Goal: Task Accomplishment & Management: Complete application form

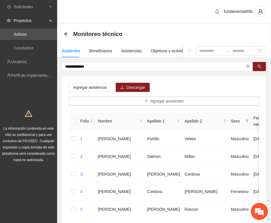
click at [152, 102] on span "Agregar asistentes" at bounding box center [166, 101] width 33 height 6
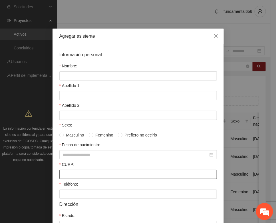
click at [76, 174] on input "CURP:" at bounding box center [138, 174] width 158 height 9
paste input "**********"
type input "**********"
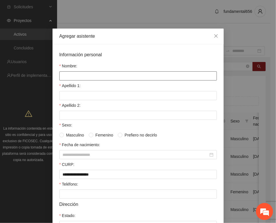
click at [75, 73] on input "Nombre:" at bounding box center [138, 75] width 158 height 9
type input "******"
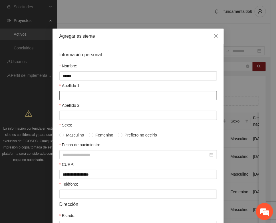
click at [71, 99] on input "Apellido 1:" at bounding box center [138, 95] width 158 height 9
type input "********"
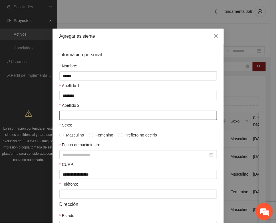
click at [68, 116] on input "Apellido 2:" at bounding box center [138, 115] width 158 height 9
type input "*****"
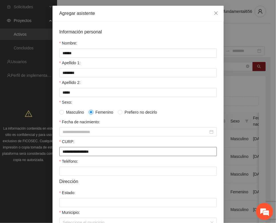
scroll to position [71, 0]
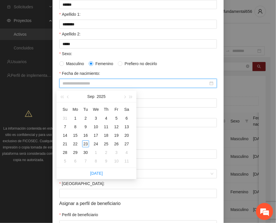
click at [63, 86] on input "Fecha de nacimiento:" at bounding box center [136, 83] width 146 height 6
click at [62, 96] on span "button" at bounding box center [62, 97] width 3 height 3
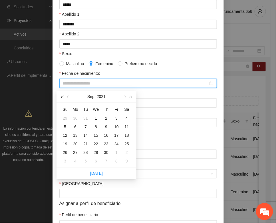
click at [62, 96] on span "button" at bounding box center [62, 97] width 3 height 3
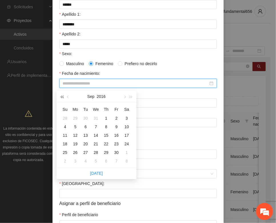
click at [62, 96] on span "button" at bounding box center [62, 97] width 3 height 3
click at [67, 98] on button "button" at bounding box center [68, 96] width 6 height 11
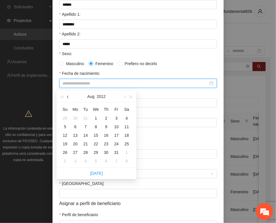
click at [67, 98] on button "button" at bounding box center [68, 96] width 6 height 11
type input "**********"
click at [96, 156] on td "27" at bounding box center [96, 152] width 10 height 9
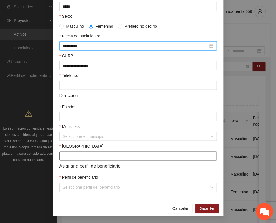
scroll to position [113, 0]
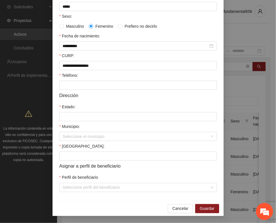
click at [71, 95] on span "Dirección" at bounding box center [68, 95] width 19 height 7
click at [67, 84] on input "Teléfono:" at bounding box center [138, 85] width 158 height 9
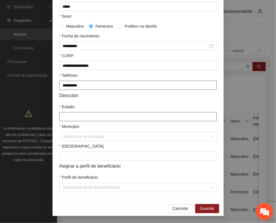
type input "**********"
click at [63, 115] on input "Estado:" at bounding box center [138, 116] width 158 height 9
type input "*********"
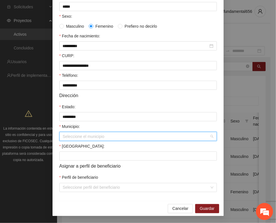
click at [73, 136] on input "Municipio:" at bounding box center [136, 136] width 147 height 9
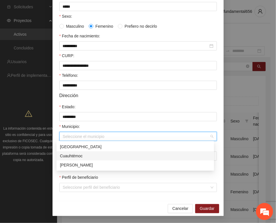
click at [74, 156] on div "Cuauhtémoc" at bounding box center [135, 156] width 151 height 6
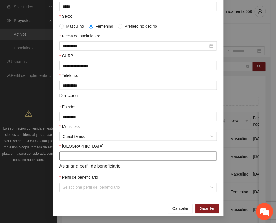
click at [63, 153] on input "[GEOGRAPHIC_DATA]:" at bounding box center [138, 156] width 158 height 9
type input "**********"
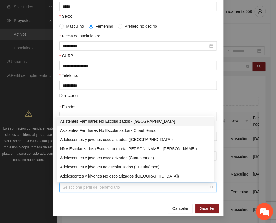
click at [86, 189] on input "Perfil de beneficiario" at bounding box center [136, 187] width 147 height 9
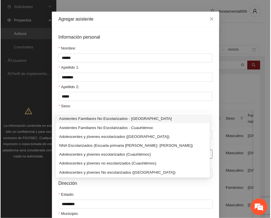
scroll to position [0, 0]
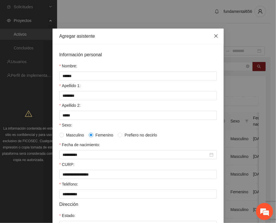
click at [214, 36] on icon "close" at bounding box center [216, 36] width 5 height 5
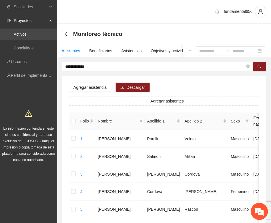
click at [23, 34] on link "Activos" at bounding box center [20, 34] width 13 height 5
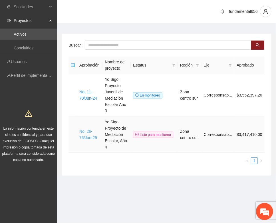
click at [85, 129] on link "No. 26-76/Jun-25" at bounding box center [88, 134] width 18 height 11
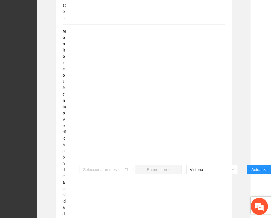
scroll to position [1035, 25]
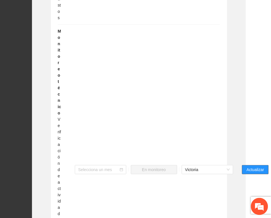
click at [253, 166] on span "Actualizar" at bounding box center [254, 169] width 17 height 6
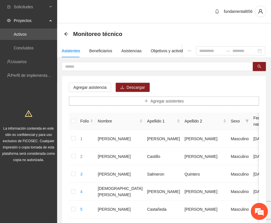
click at [148, 102] on icon "plus" at bounding box center [146, 101] width 4 height 4
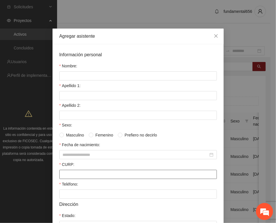
click at [61, 177] on input "CURP:" at bounding box center [138, 174] width 158 height 9
paste input "**********"
type input "**********"
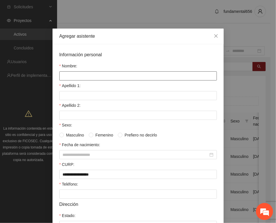
click at [70, 77] on input "Nombre:" at bounding box center [138, 75] width 158 height 9
type input "******"
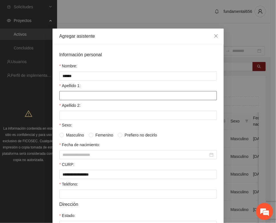
click at [63, 92] on input "Apellido 1:" at bounding box center [138, 95] width 158 height 9
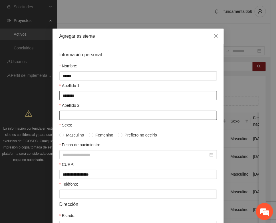
type input "********"
click at [63, 114] on input "Apellido 2:" at bounding box center [138, 115] width 158 height 9
type input "*****"
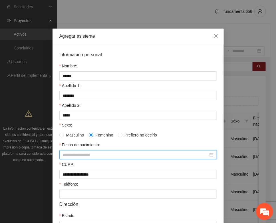
click at [76, 155] on input "Fecha de nacimiento:" at bounding box center [136, 155] width 146 height 6
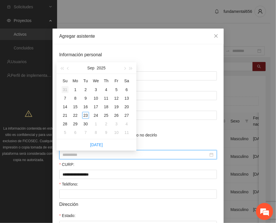
type input "**********"
click at [60, 69] on button "button" at bounding box center [62, 67] width 6 height 11
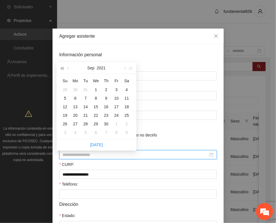
click at [60, 69] on button "button" at bounding box center [62, 67] width 6 height 11
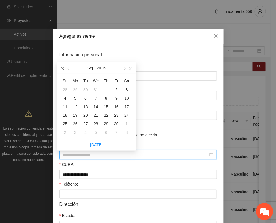
click at [60, 69] on button "button" at bounding box center [62, 67] width 6 height 11
click at [69, 69] on button "button" at bounding box center [68, 67] width 6 height 11
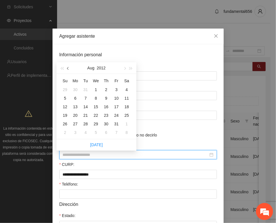
click at [69, 69] on button "button" at bounding box center [68, 67] width 6 height 11
type input "**********"
click at [96, 125] on div "27" at bounding box center [95, 123] width 7 height 7
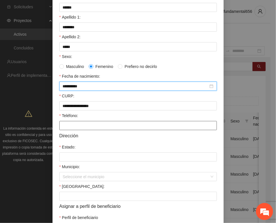
scroll to position [71, 0]
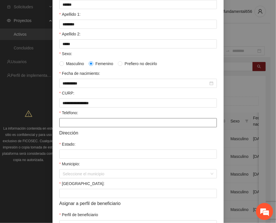
click at [67, 124] on input "Teléfono:" at bounding box center [138, 122] width 158 height 9
type input "**********"
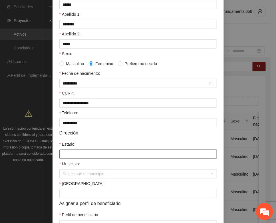
click at [65, 153] on input "Estado:" at bounding box center [138, 154] width 158 height 9
type input "*********"
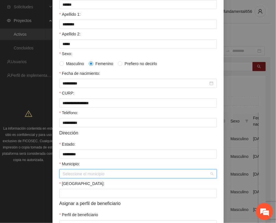
click at [80, 178] on input "Municipio:" at bounding box center [136, 174] width 147 height 9
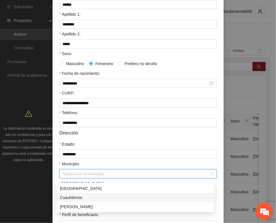
click at [82, 199] on div "Cuauhtémoc" at bounding box center [135, 197] width 151 height 6
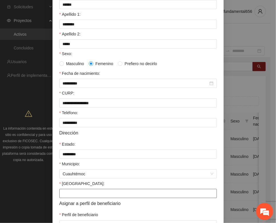
click at [69, 196] on input "[GEOGRAPHIC_DATA]:" at bounding box center [138, 193] width 158 height 9
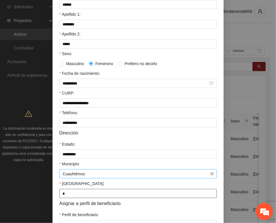
type input "**********"
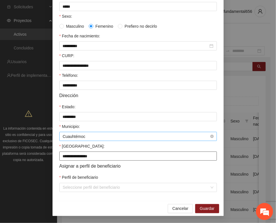
scroll to position [113, 0]
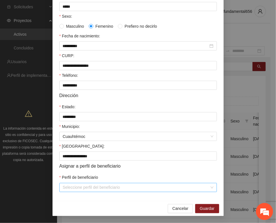
click at [69, 188] on input "Perfil de beneficiario" at bounding box center [136, 187] width 147 height 9
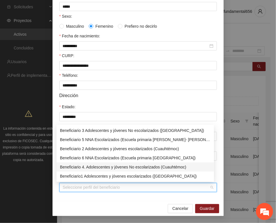
click at [87, 165] on div "Beneficiario 4. Adolescentes y jóvenes No escolarizados (Cuauhtémoc)" at bounding box center [135, 167] width 151 height 6
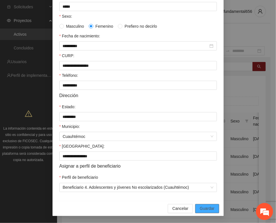
click at [200, 208] on span "Guardar" at bounding box center [207, 209] width 15 height 6
click at [133, 129] on div "Municipio:" at bounding box center [138, 127] width 158 height 9
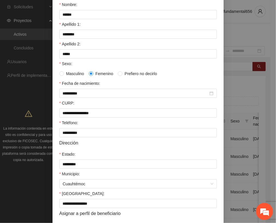
scroll to position [0, 0]
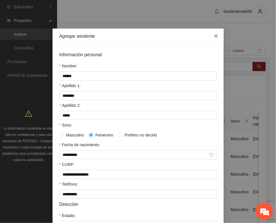
click at [216, 37] on span "Close" at bounding box center [215, 36] width 15 height 15
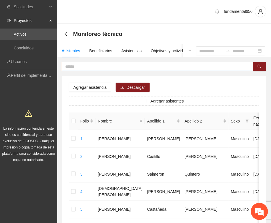
click at [69, 67] on input "text" at bounding box center [155, 66] width 180 height 6
click at [260, 67] on icon "search" at bounding box center [259, 67] width 4 height 4
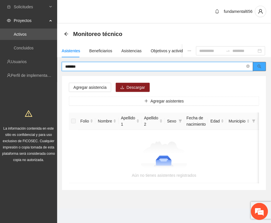
click at [259, 65] on icon "search" at bounding box center [259, 67] width 4 height 4
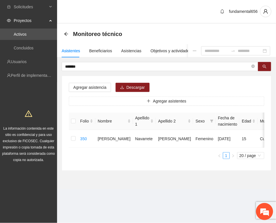
scroll to position [0, 96]
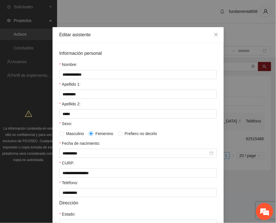
scroll to position [0, 0]
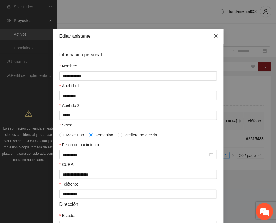
click at [210, 33] on span "Close" at bounding box center [215, 36] width 15 height 15
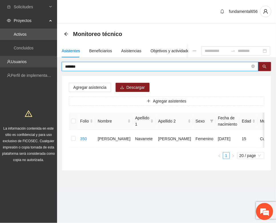
drag, startPoint x: 83, startPoint y: 66, endPoint x: 43, endPoint y: 64, distance: 39.7
click at [43, 64] on section "Solicitudes Proyectos Activos Concluidos Usuarios Perfil de implementadora La i…" at bounding box center [138, 111] width 276 height 223
click at [267, 63] on button "button" at bounding box center [264, 66] width 13 height 9
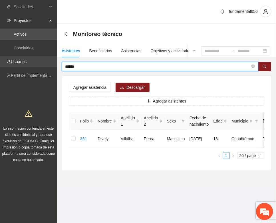
drag, startPoint x: 79, startPoint y: 66, endPoint x: 49, endPoint y: 65, distance: 30.3
click at [49, 65] on section "Solicitudes Proyectos Activos Concluidos Usuarios Perfil de implementadora La i…" at bounding box center [138, 111] width 276 height 223
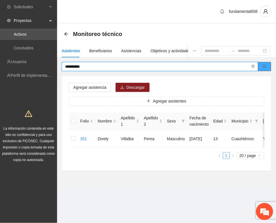
click at [264, 67] on icon "search" at bounding box center [265, 67] width 4 height 4
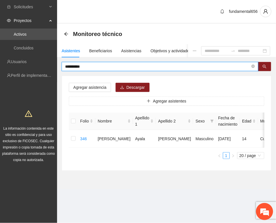
drag, startPoint x: 89, startPoint y: 67, endPoint x: 57, endPoint y: 68, distance: 32.8
click at [57, 68] on section "**********" at bounding box center [138, 111] width 276 height 223
click at [260, 65] on button "button" at bounding box center [264, 66] width 13 height 9
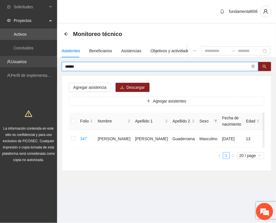
drag, startPoint x: 85, startPoint y: 67, endPoint x: 56, endPoint y: 67, distance: 28.8
click at [56, 68] on section "Solicitudes Proyectos Activos Concluidos Usuarios Perfil de implementadora La i…" at bounding box center [138, 111] width 276 height 223
click at [265, 66] on icon "search" at bounding box center [265, 67] width 4 height 4
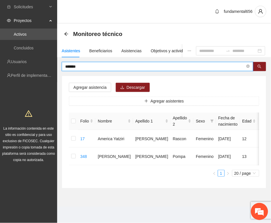
drag, startPoint x: 80, startPoint y: 66, endPoint x: 49, endPoint y: 69, distance: 31.8
click at [49, 69] on section "Solicitudes Proyectos Activos Concluidos Usuarios Perfil de implementadora La i…" at bounding box center [135, 111] width 271 height 223
click at [260, 65] on icon "search" at bounding box center [259, 67] width 4 height 4
type input "*****"
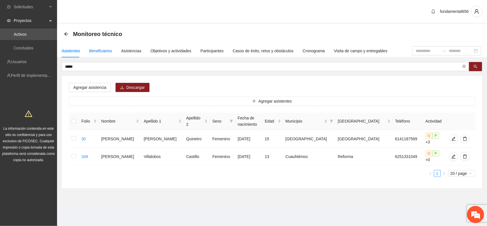
click at [94, 49] on div "Beneficiarios" at bounding box center [100, 51] width 23 height 6
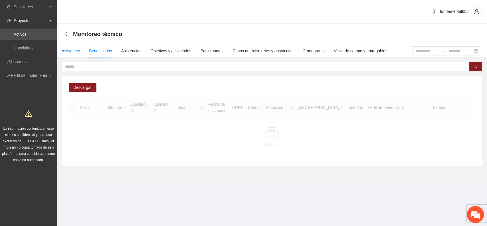
click at [74, 52] on div "Asistentes" at bounding box center [71, 51] width 19 height 6
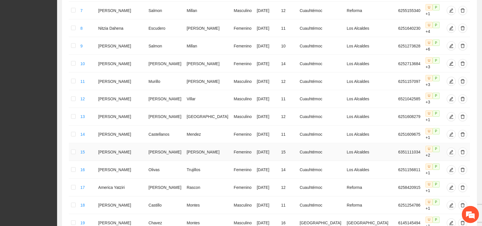
scroll to position [246, 0]
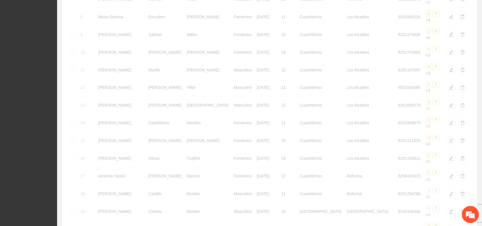
scroll to position [243, 0]
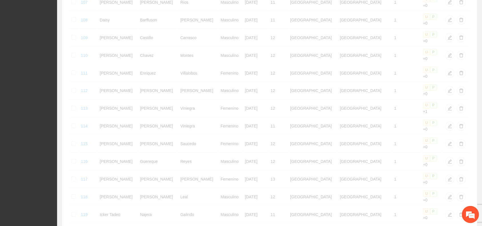
scroll to position [246, 0]
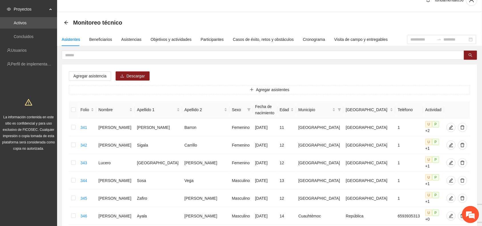
scroll to position [0, 0]
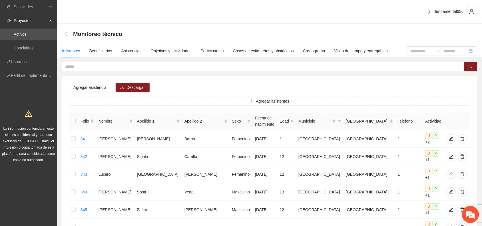
click at [66, 33] on icon "arrow-left" at bounding box center [66, 34] width 5 height 5
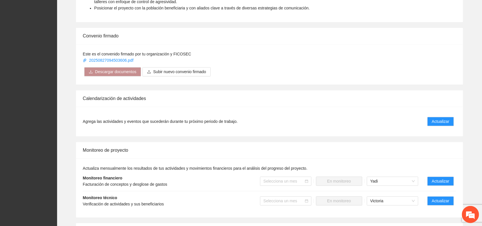
scroll to position [357, 0]
click at [433, 122] on span "Actualizar" at bounding box center [440, 121] width 17 height 6
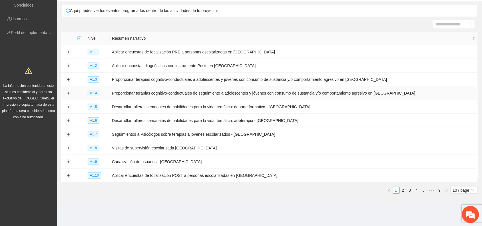
scroll to position [45, 0]
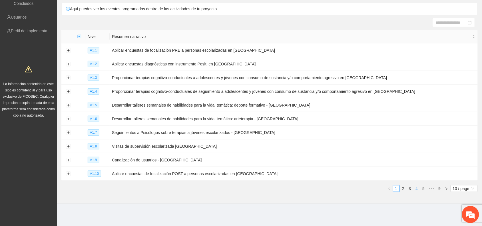
click at [415, 186] on link "4" at bounding box center [417, 188] width 6 height 6
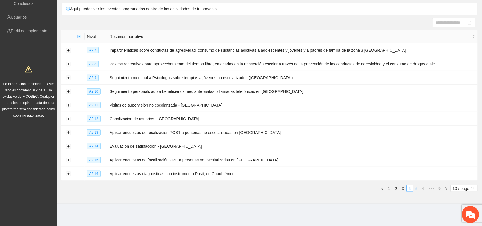
click at [418, 189] on link "5" at bounding box center [417, 188] width 6 height 6
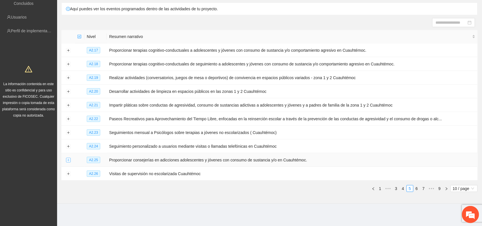
click at [69, 159] on button "Expand row" at bounding box center [68, 160] width 5 height 5
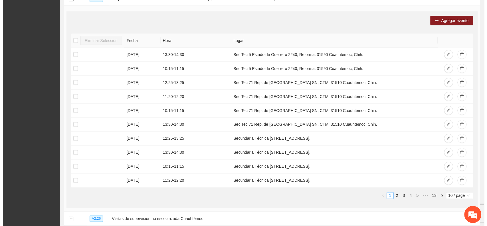
scroll to position [108, 0]
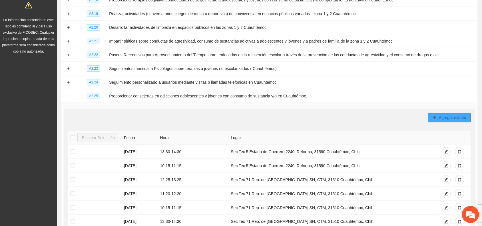
click at [438, 118] on button "Agregar evento" at bounding box center [449, 117] width 43 height 9
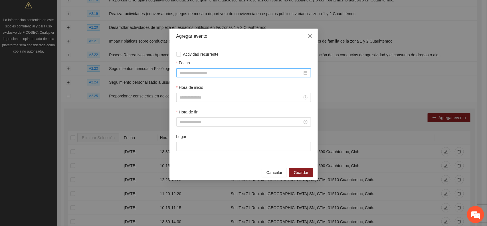
click at [181, 73] on input "Fecha" at bounding box center [241, 73] width 123 height 6
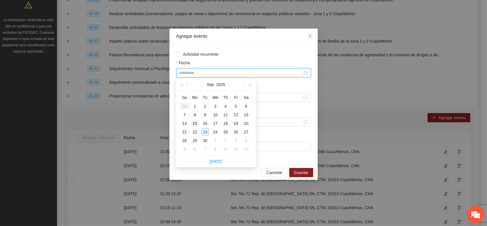
type input "**********"
click at [195, 123] on div "15" at bounding box center [195, 123] width 7 height 7
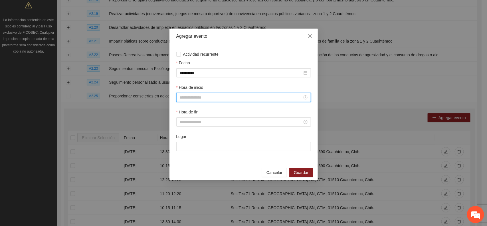
click at [183, 99] on input "Hora de inicio" at bounding box center [241, 97] width 123 height 6
click at [182, 159] on div "08" at bounding box center [184, 158] width 16 height 8
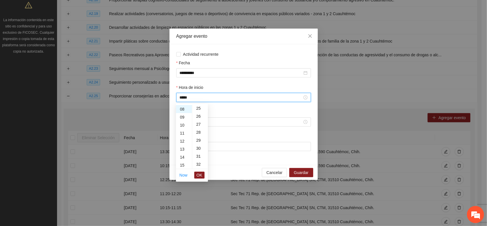
scroll to position [223, 0]
click at [196, 124] on div "30" at bounding box center [200, 126] width 16 height 8
type input "*****"
click at [200, 173] on span "OK" at bounding box center [200, 175] width 6 height 6
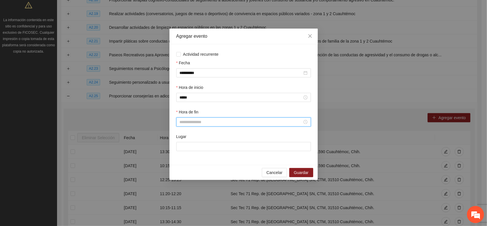
click at [182, 123] on input "Hora de fin" at bounding box center [241, 122] width 123 height 6
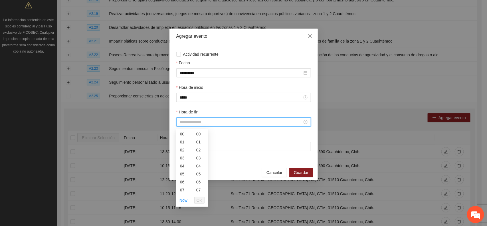
scroll to position [56, 0]
click at [183, 150] on div "09" at bounding box center [184, 150] width 16 height 8
click at [198, 150] on div "30" at bounding box center [200, 151] width 16 height 8
type input "*****"
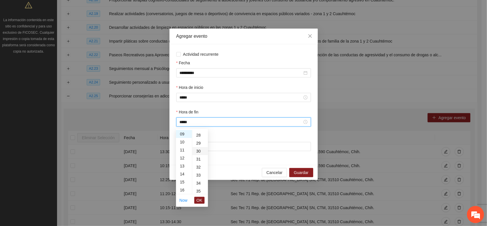
scroll to position [240, 0]
click at [197, 198] on span "OK" at bounding box center [200, 200] width 6 height 6
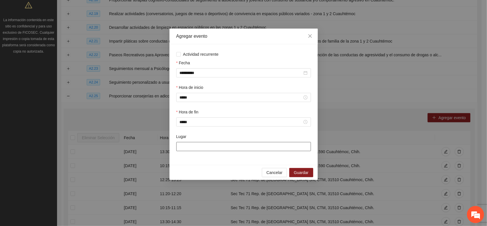
click at [183, 146] on input "Lugar" at bounding box center [243, 146] width 135 height 9
type input "**********"
click at [297, 176] on span "Guardar" at bounding box center [301, 172] width 15 height 6
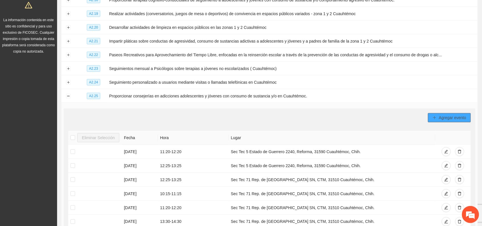
click at [451, 116] on span "Agregar evento" at bounding box center [452, 117] width 27 height 6
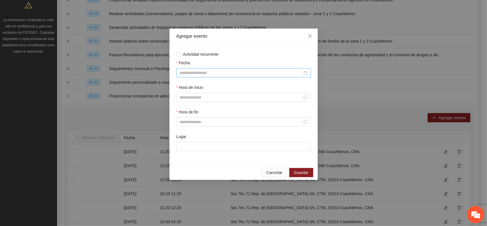
click at [184, 73] on input "Fecha" at bounding box center [241, 73] width 123 height 6
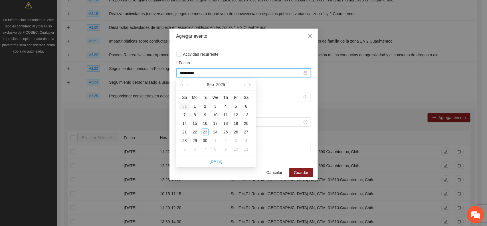
type input "**********"
click at [193, 123] on div "15" at bounding box center [195, 123] width 7 height 7
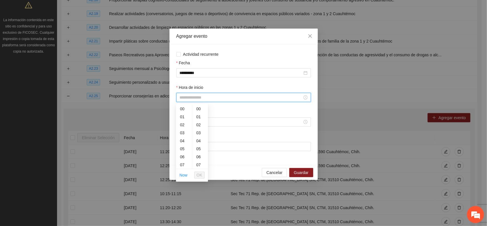
click at [186, 99] on input "Hora de inicio" at bounding box center [241, 97] width 123 height 6
click at [183, 108] on div "09" at bounding box center [184, 109] width 16 height 8
click at [197, 149] on div "40" at bounding box center [200, 150] width 16 height 8
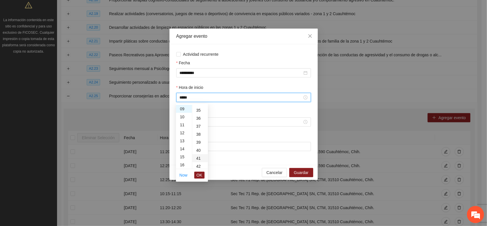
type input "*****"
click at [198, 175] on span "OK" at bounding box center [200, 175] width 6 height 6
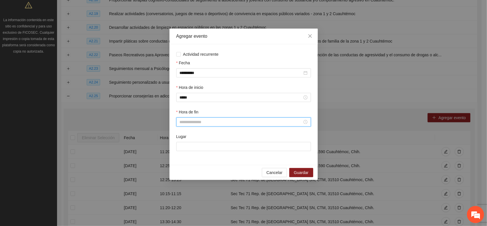
click at [184, 124] on input "Hora de fin" at bounding box center [241, 122] width 123 height 6
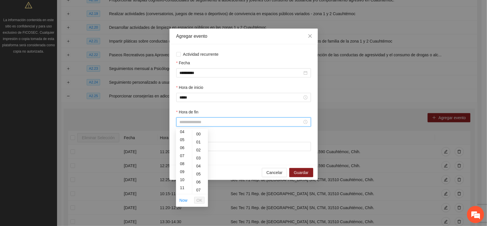
scroll to position [56, 0]
click at [182, 158] on div "10" at bounding box center [184, 158] width 16 height 8
click at [199, 173] on div "40" at bounding box center [200, 175] width 16 height 8
type input "*****"
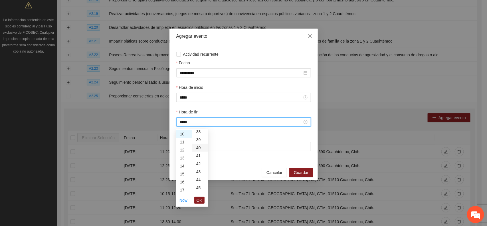
scroll to position [320, 0]
click at [199, 199] on span "OK" at bounding box center [200, 200] width 6 height 6
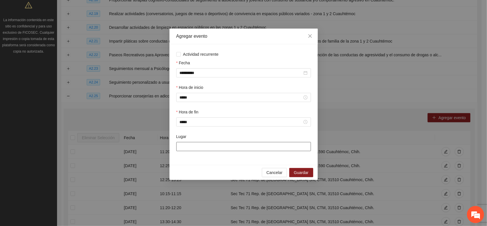
click at [187, 148] on input "Lugar" at bounding box center [243, 146] width 135 height 9
type input "**********"
click at [300, 174] on span "Guardar" at bounding box center [301, 172] width 15 height 6
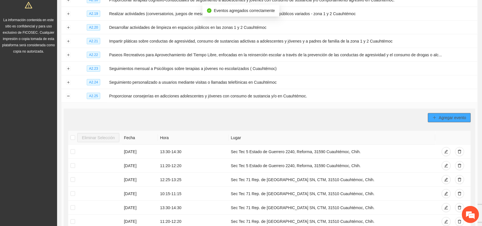
click at [444, 121] on button "Agregar evento" at bounding box center [449, 117] width 43 height 9
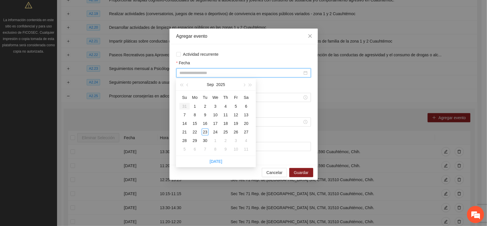
click at [183, 75] on input "Fecha" at bounding box center [241, 73] width 123 height 6
type input "**********"
click at [196, 125] on div "15" at bounding box center [195, 123] width 7 height 7
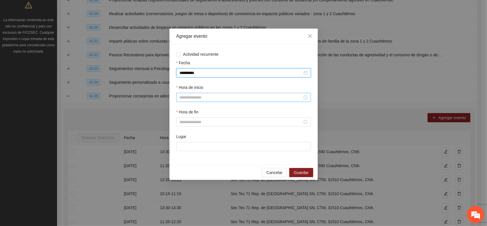
click at [182, 100] on input "Hora de inicio" at bounding box center [241, 97] width 123 height 6
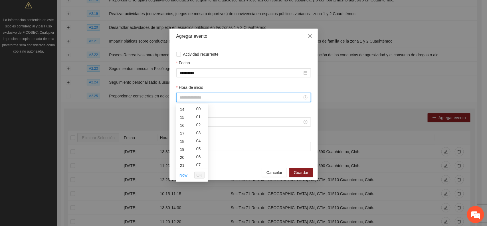
scroll to position [56, 0]
click at [182, 131] on div "10" at bounding box center [184, 133] width 16 height 8
click at [198, 116] on div "50" at bounding box center [200, 119] width 16 height 8
type input "*****"
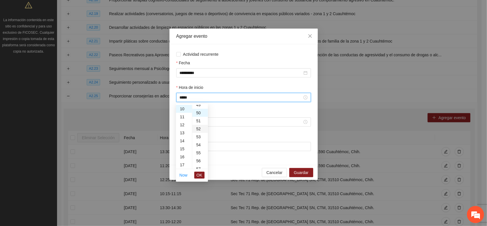
scroll to position [399, 0]
click at [198, 106] on div "50" at bounding box center [200, 109] width 16 height 8
click at [202, 176] on span "OK" at bounding box center [200, 175] width 6 height 6
click at [184, 120] on input "Hora de fin" at bounding box center [241, 122] width 123 height 6
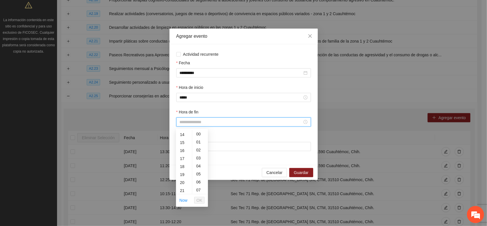
scroll to position [56, 0]
click at [183, 167] on div "11" at bounding box center [184, 166] width 16 height 8
click at [197, 143] on div "50" at bounding box center [200, 144] width 16 height 8
type input "*****"
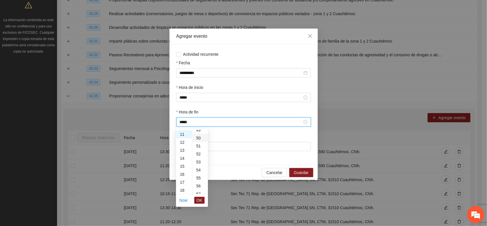
scroll to position [399, 0]
click at [198, 136] on div "50" at bounding box center [200, 134] width 16 height 8
click at [200, 200] on span "OK" at bounding box center [200, 200] width 6 height 6
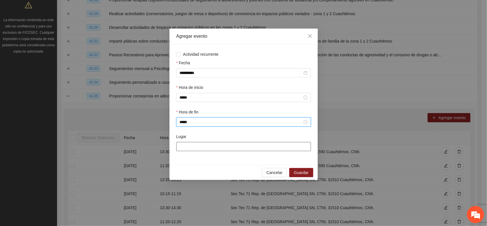
click at [186, 148] on input "Lugar" at bounding box center [243, 146] width 135 height 9
type input "**********"
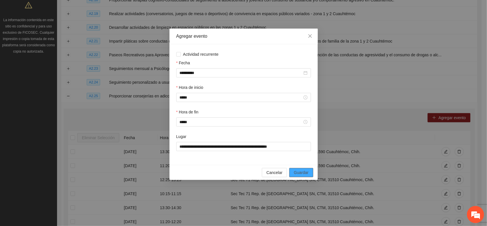
click at [294, 175] on span "Guardar" at bounding box center [301, 172] width 15 height 6
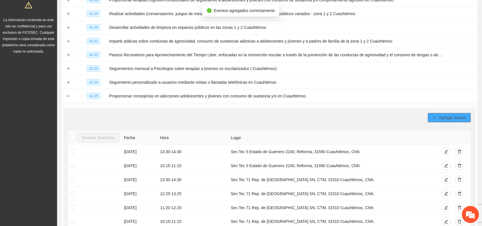
click at [440, 118] on span "Agregar evento" at bounding box center [452, 117] width 27 height 6
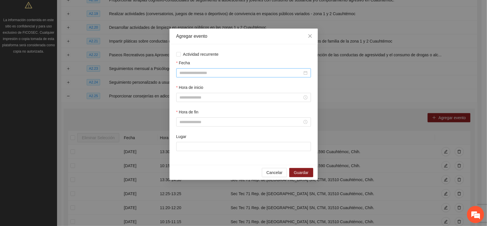
click at [194, 69] on div at bounding box center [243, 72] width 135 height 9
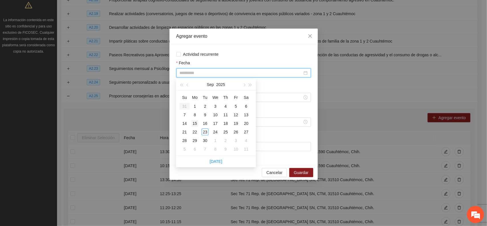
type input "**********"
click at [194, 123] on div "15" at bounding box center [195, 123] width 7 height 7
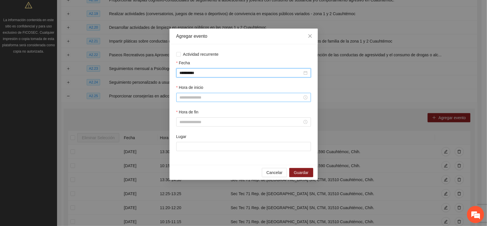
click at [190, 98] on input "Hora de inicio" at bounding box center [241, 97] width 123 height 6
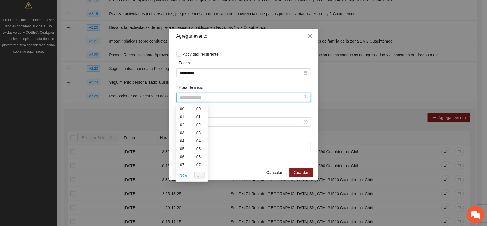
scroll to position [56, 0]
click at [180, 149] on div "12" at bounding box center [184, 149] width 16 height 8
type input "*****"
click at [199, 174] on span "OK" at bounding box center [200, 175] width 6 height 6
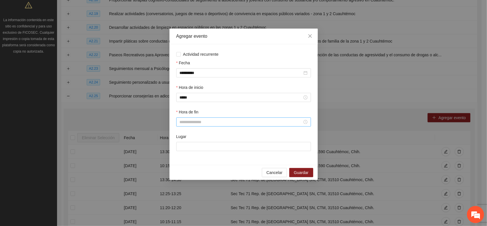
click at [179, 123] on div at bounding box center [243, 121] width 135 height 9
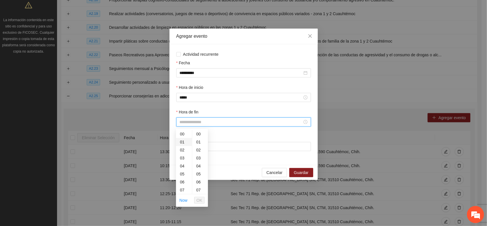
click at [183, 139] on div "01" at bounding box center [184, 142] width 16 height 8
click at [201, 200] on span "OK" at bounding box center [200, 200] width 6 height 6
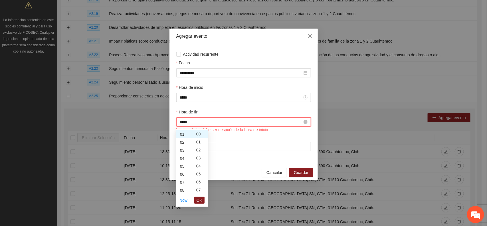
click at [194, 123] on input "*****" at bounding box center [241, 122] width 123 height 6
click at [181, 173] on div "13" at bounding box center [184, 174] width 16 height 8
type input "*****"
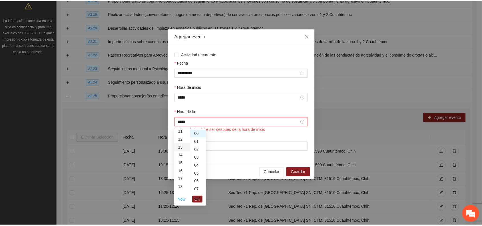
scroll to position [104, 0]
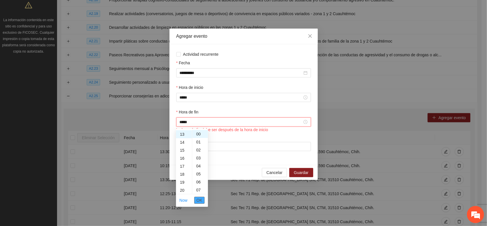
click at [198, 200] on span "OK" at bounding box center [200, 200] width 6 height 6
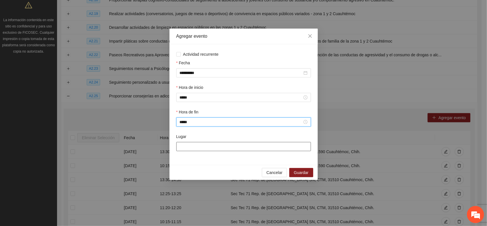
click at [180, 147] on input "Lugar" at bounding box center [243, 146] width 135 height 9
type input "**********"
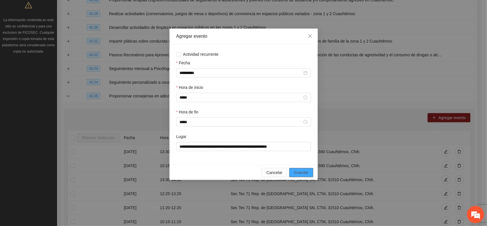
click at [290, 173] on button "Guardar" at bounding box center [301, 172] width 24 height 9
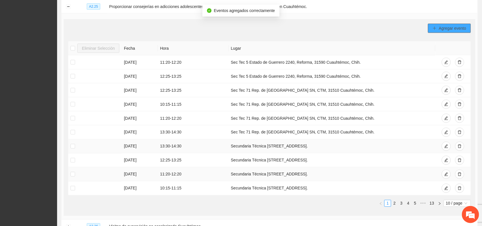
scroll to position [216, 0]
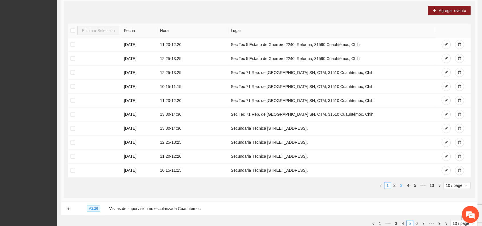
click at [401, 186] on link "3" at bounding box center [401, 185] width 6 height 6
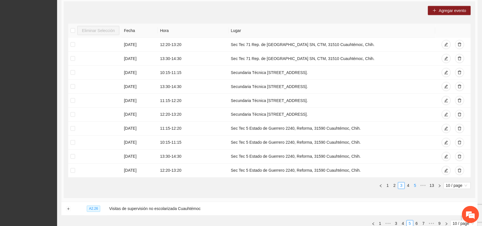
click at [416, 186] on link "5" at bounding box center [415, 185] width 6 height 6
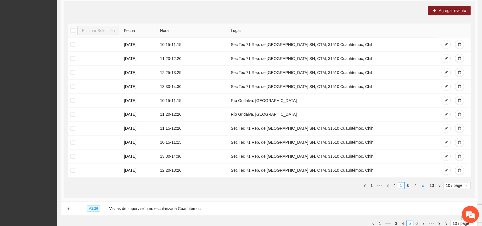
click at [422, 186] on span "•••" at bounding box center [422, 185] width 9 height 7
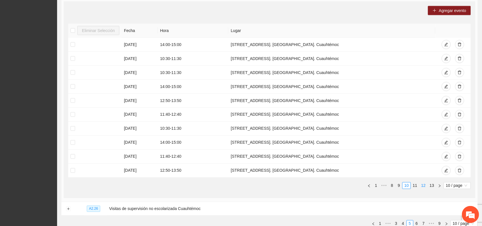
click at [422, 187] on link "12" at bounding box center [423, 185] width 8 height 6
click at [404, 187] on link "10" at bounding box center [406, 185] width 8 height 6
click at [397, 186] on link "9" at bounding box center [399, 185] width 6 height 6
click at [390, 185] on link "8" at bounding box center [391, 185] width 6 height 6
